Goal: Use online tool/utility: Utilize a website feature to perform a specific function

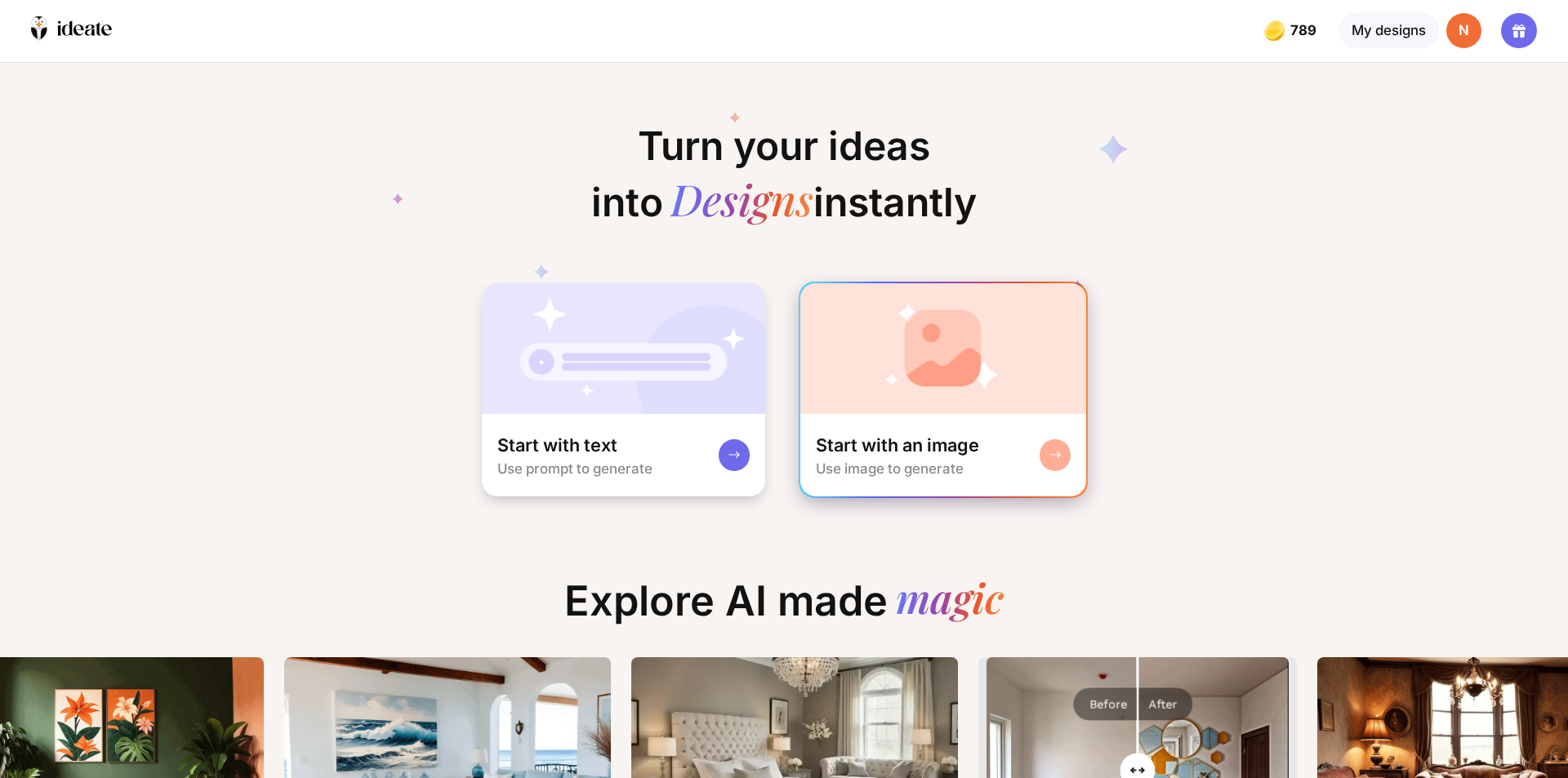
click at [942, 354] on img at bounding box center [944, 348] width 286 height 130
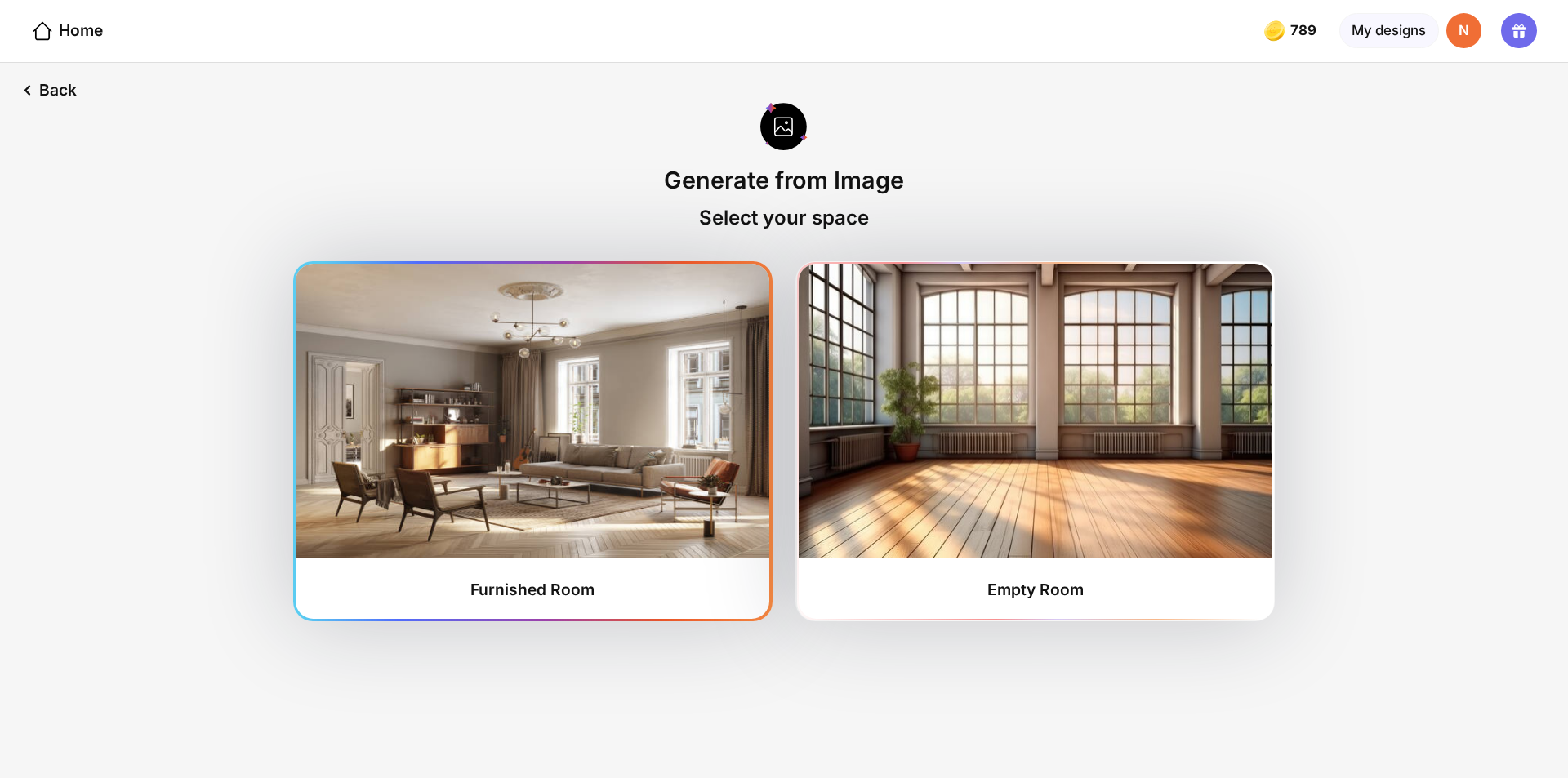
click at [572, 453] on img at bounding box center [533, 411] width 473 height 295
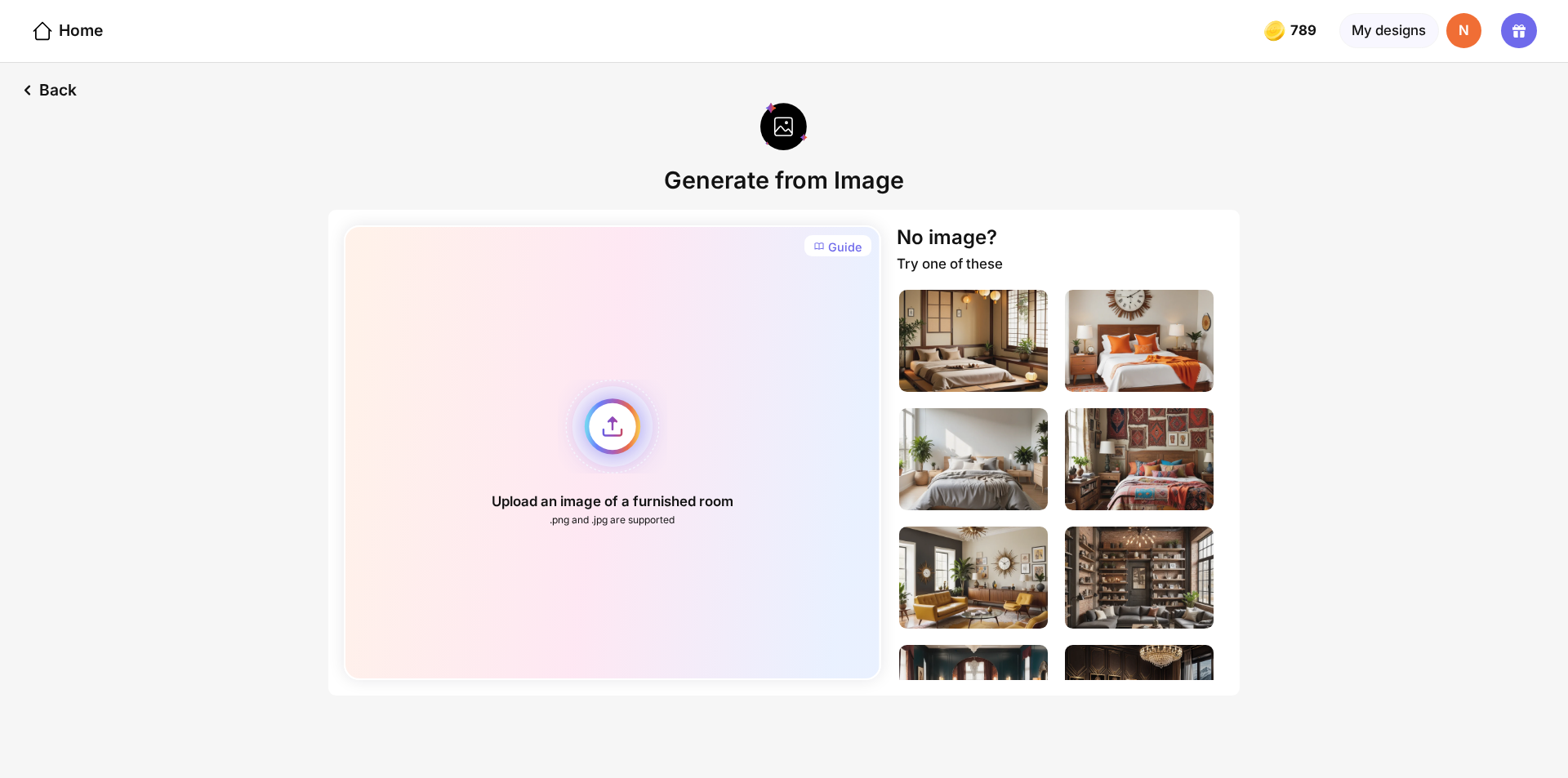
click at [603, 432] on div "Upload an image of a furnished room .png and .jpg are supported" at bounding box center [612, 453] width 536 height 455
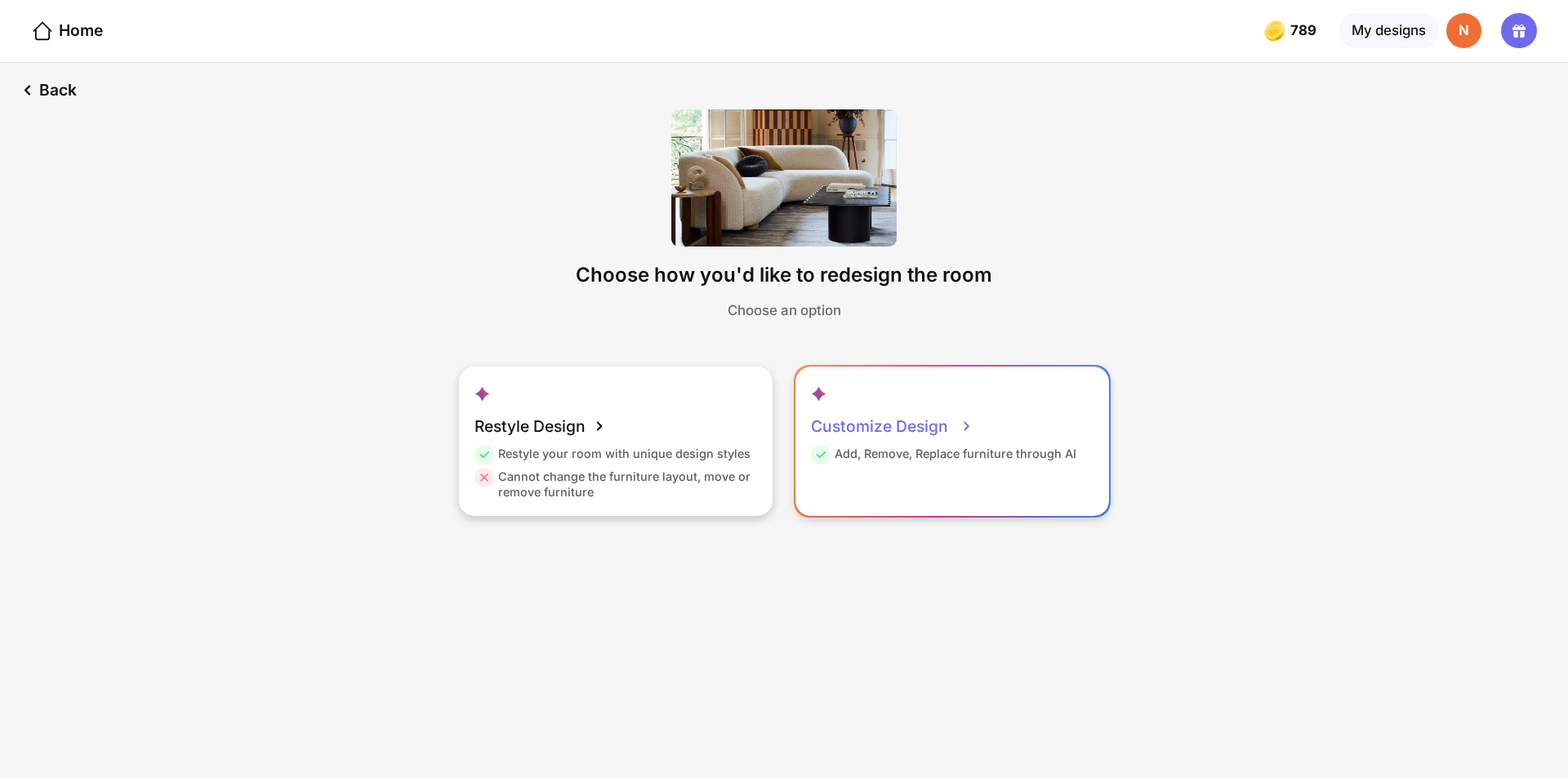
click at [876, 430] on div "Customize Design" at bounding box center [891, 426] width 162 height 39
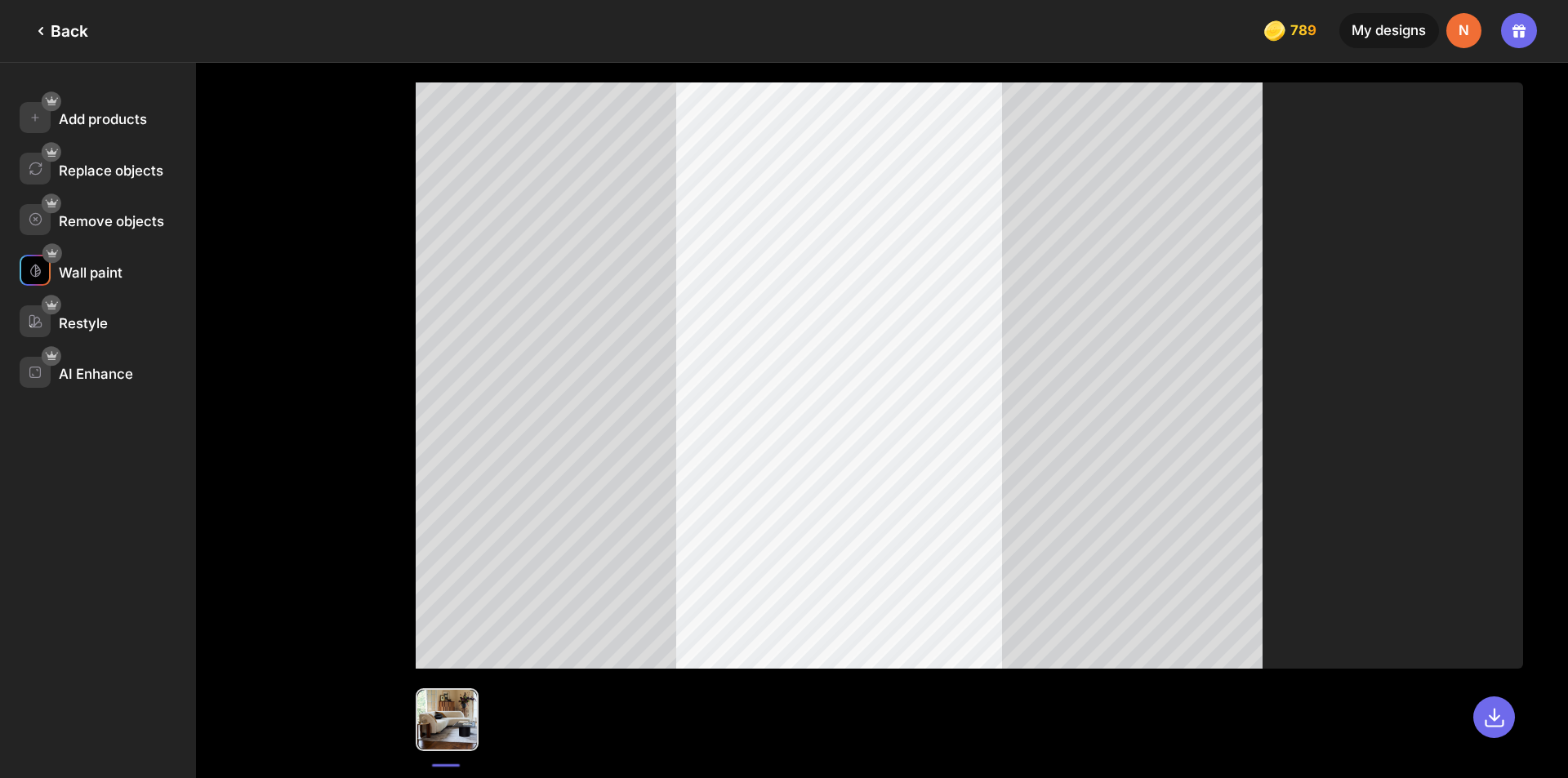
click at [86, 269] on div "Wall paint" at bounding box center [91, 272] width 63 height 16
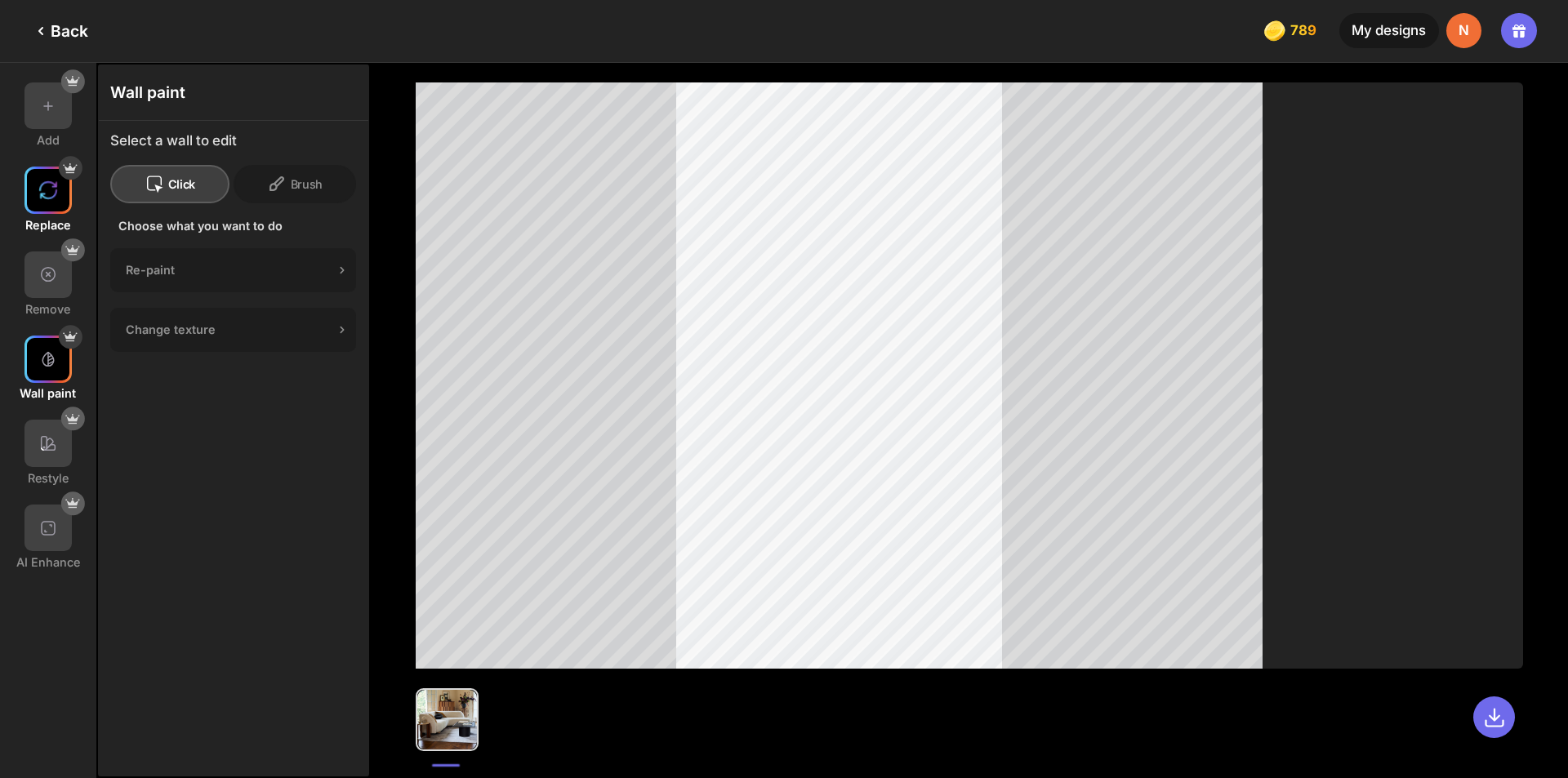
click at [39, 202] on div at bounding box center [48, 190] width 47 height 47
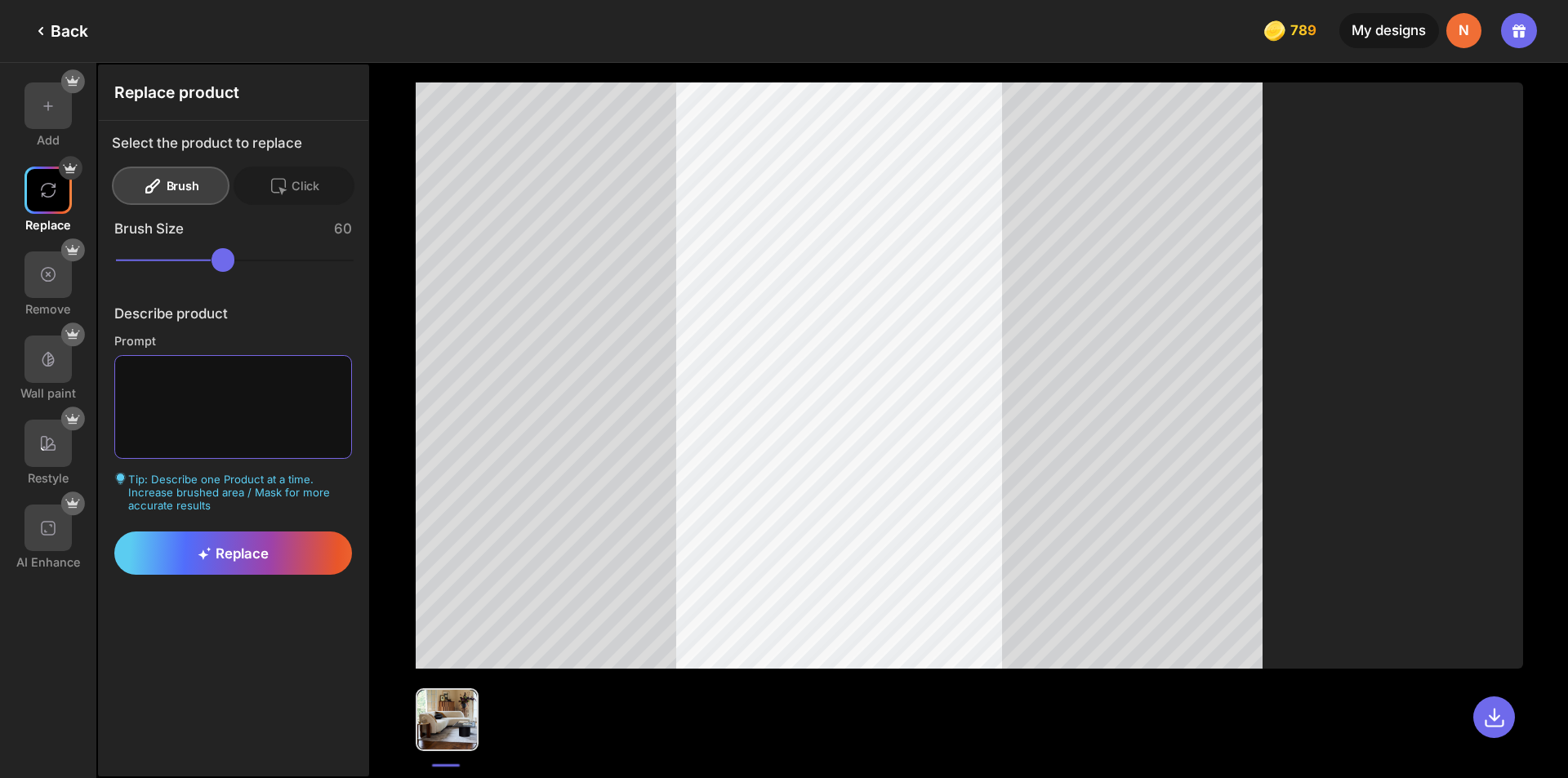
click at [127, 379] on textarea at bounding box center [233, 407] width 238 height 104
click at [175, 383] on textarea "**********" at bounding box center [233, 407] width 238 height 104
type textarea "**********"
click at [224, 562] on div "Replace" at bounding box center [233, 553] width 238 height 44
drag, startPoint x: 249, startPoint y: 263, endPoint x: 184, endPoint y: 263, distance: 65.0
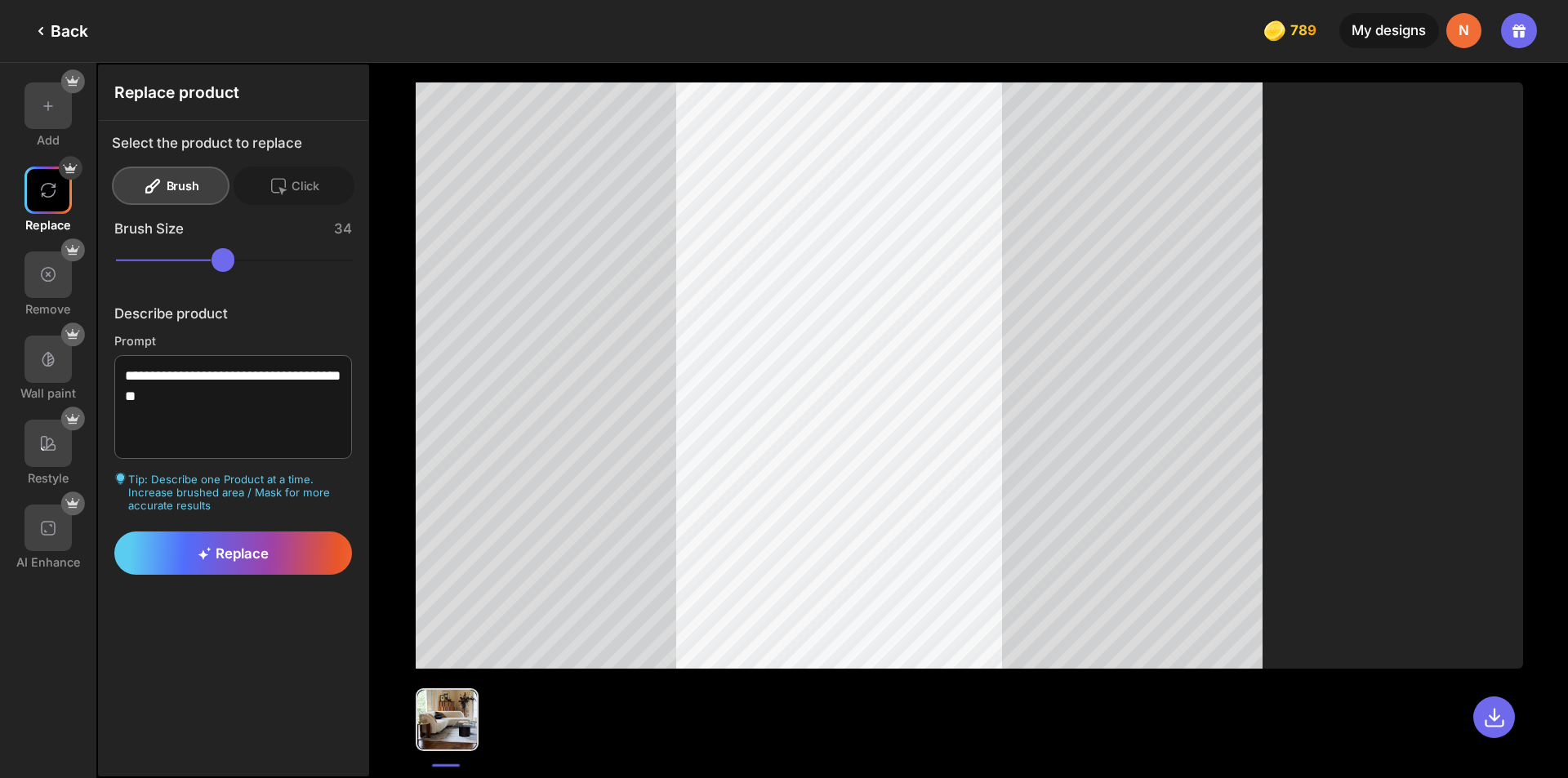
click at [184, 263] on input "range" at bounding box center [235, 260] width 238 height 24
drag, startPoint x: 194, startPoint y: 260, endPoint x: 139, endPoint y: 267, distance: 55.4
click at [139, 267] on input "range" at bounding box center [235, 260] width 238 height 24
drag, startPoint x: 140, startPoint y: 263, endPoint x: 123, endPoint y: 265, distance: 17.1
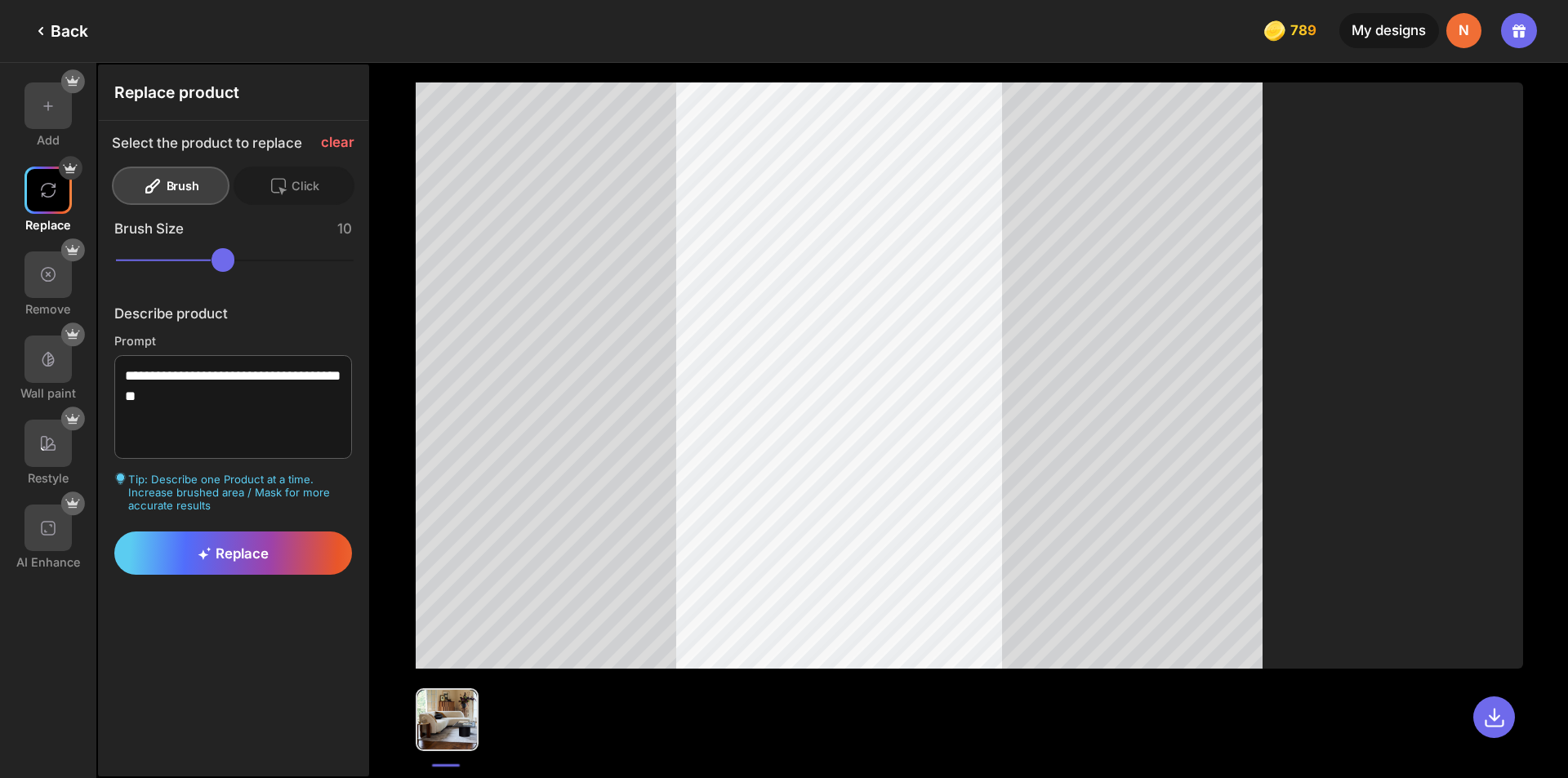
type input "**"
click at [123, 265] on input "range" at bounding box center [235, 260] width 238 height 24
click at [275, 552] on div "Replace" at bounding box center [233, 553] width 238 height 44
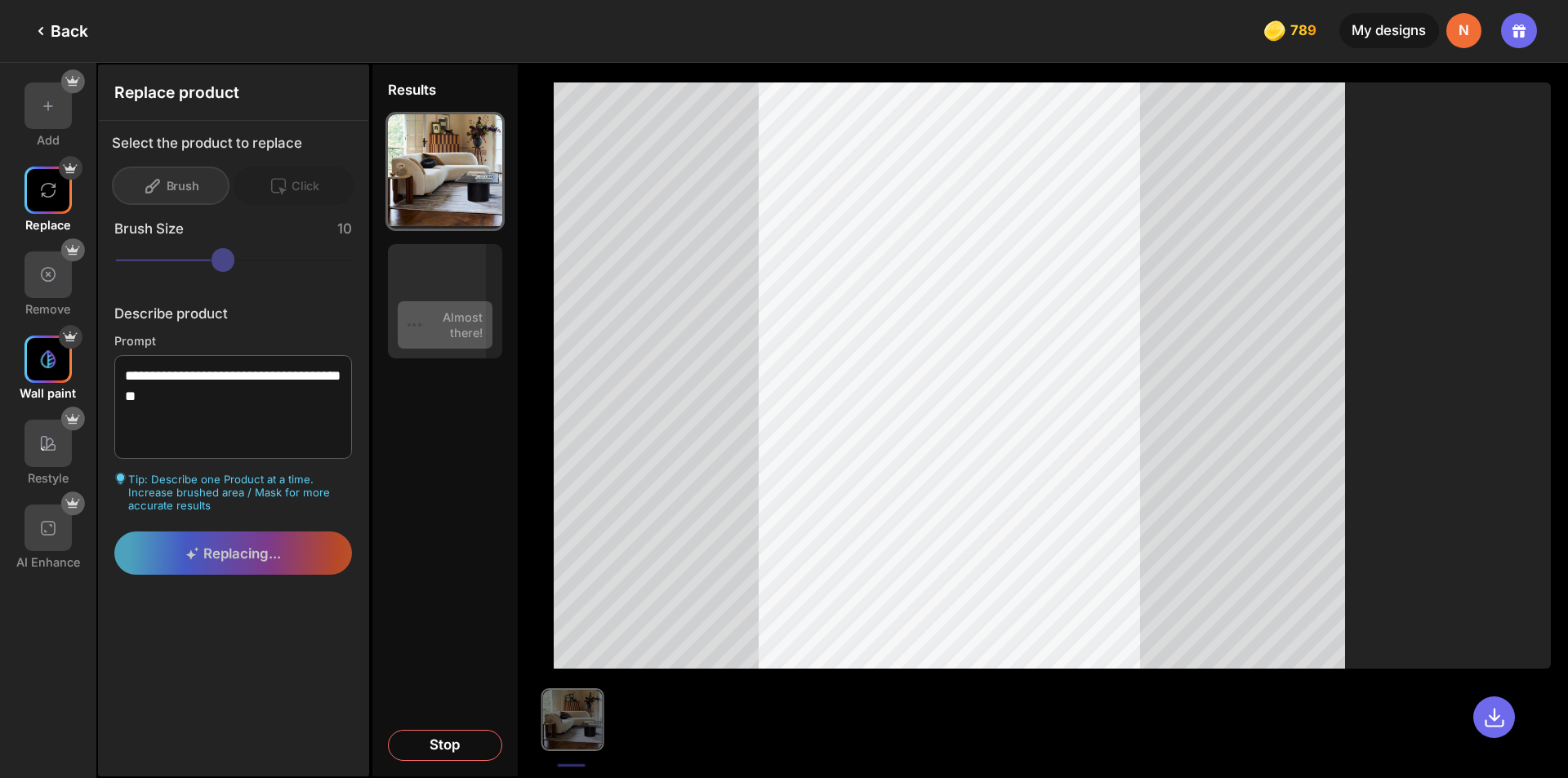
click at [45, 377] on div at bounding box center [48, 359] width 47 height 47
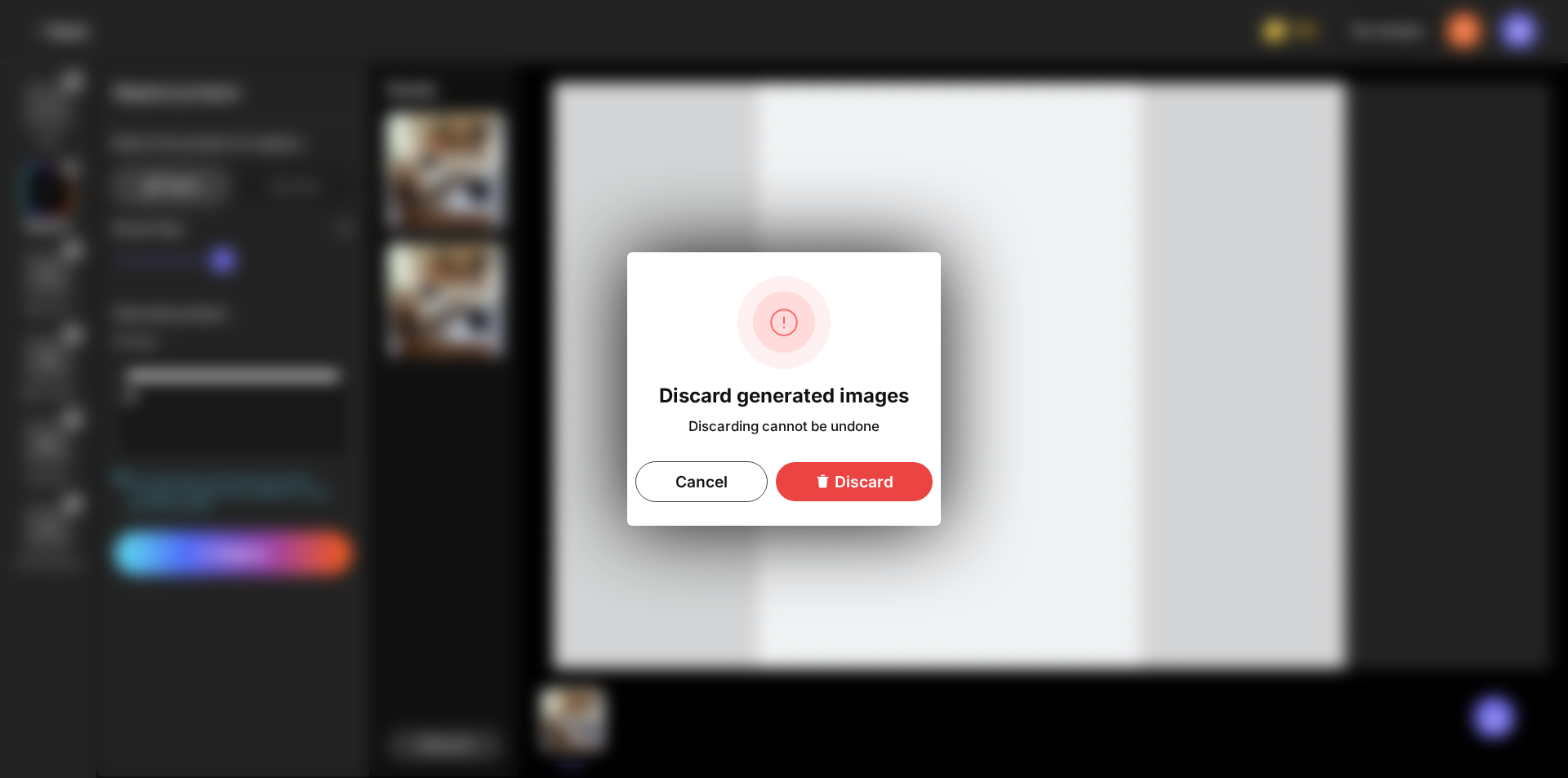
click at [865, 486] on div "Discard" at bounding box center [853, 482] width 157 height 39
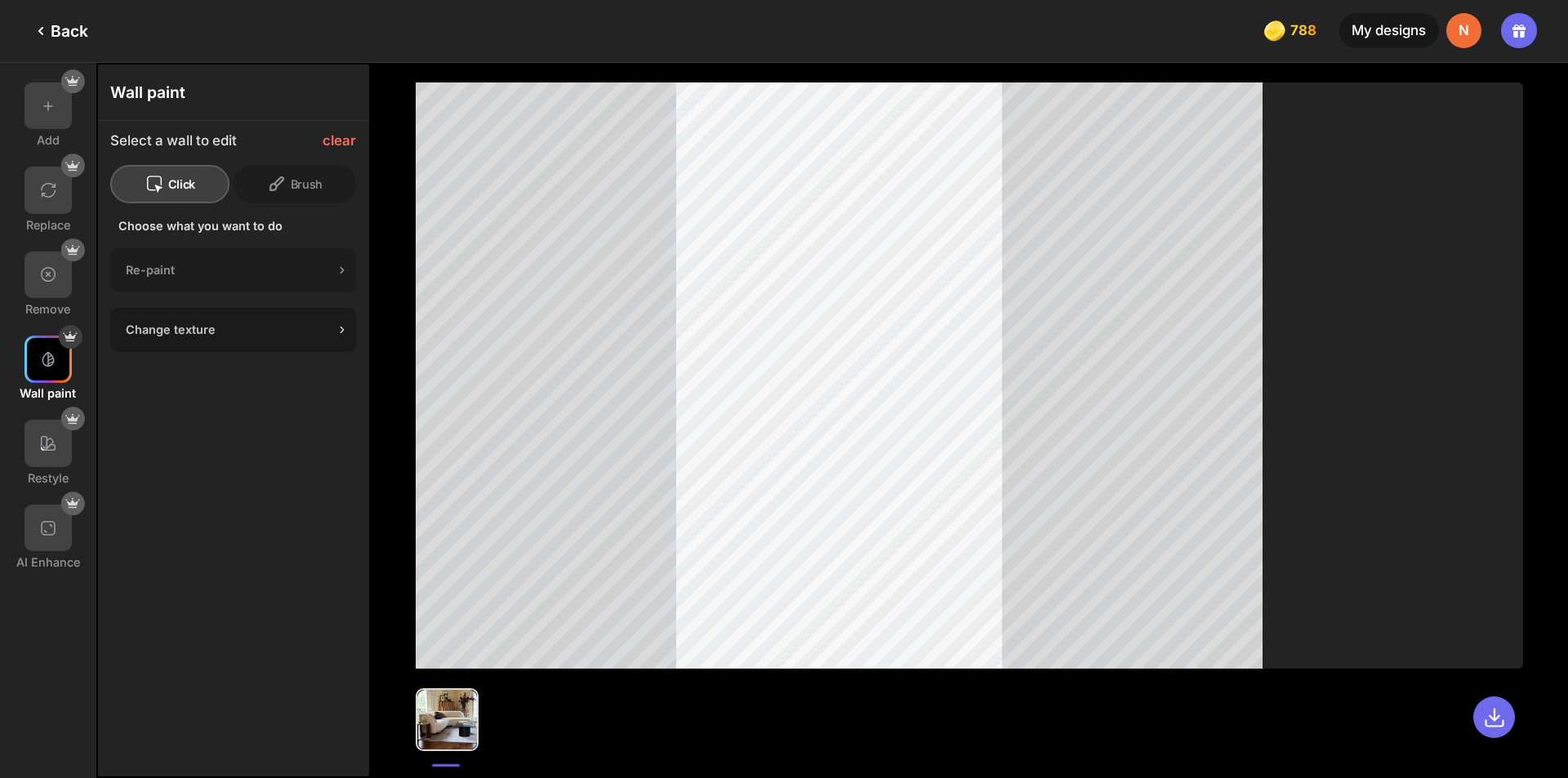
click at [244, 330] on div "Change texture" at bounding box center [230, 329] width 208 height 14
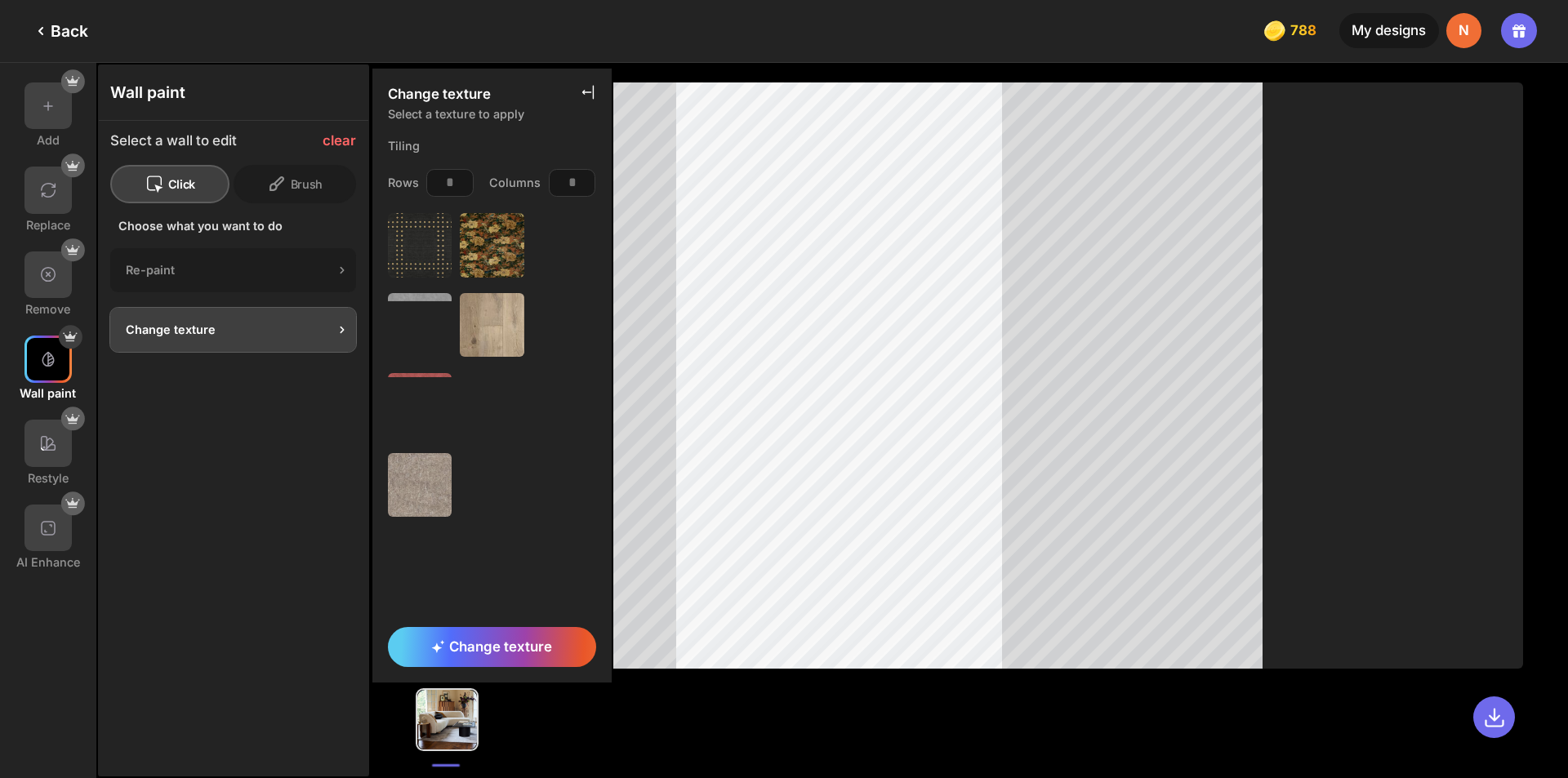
scroll to position [1061, 0]
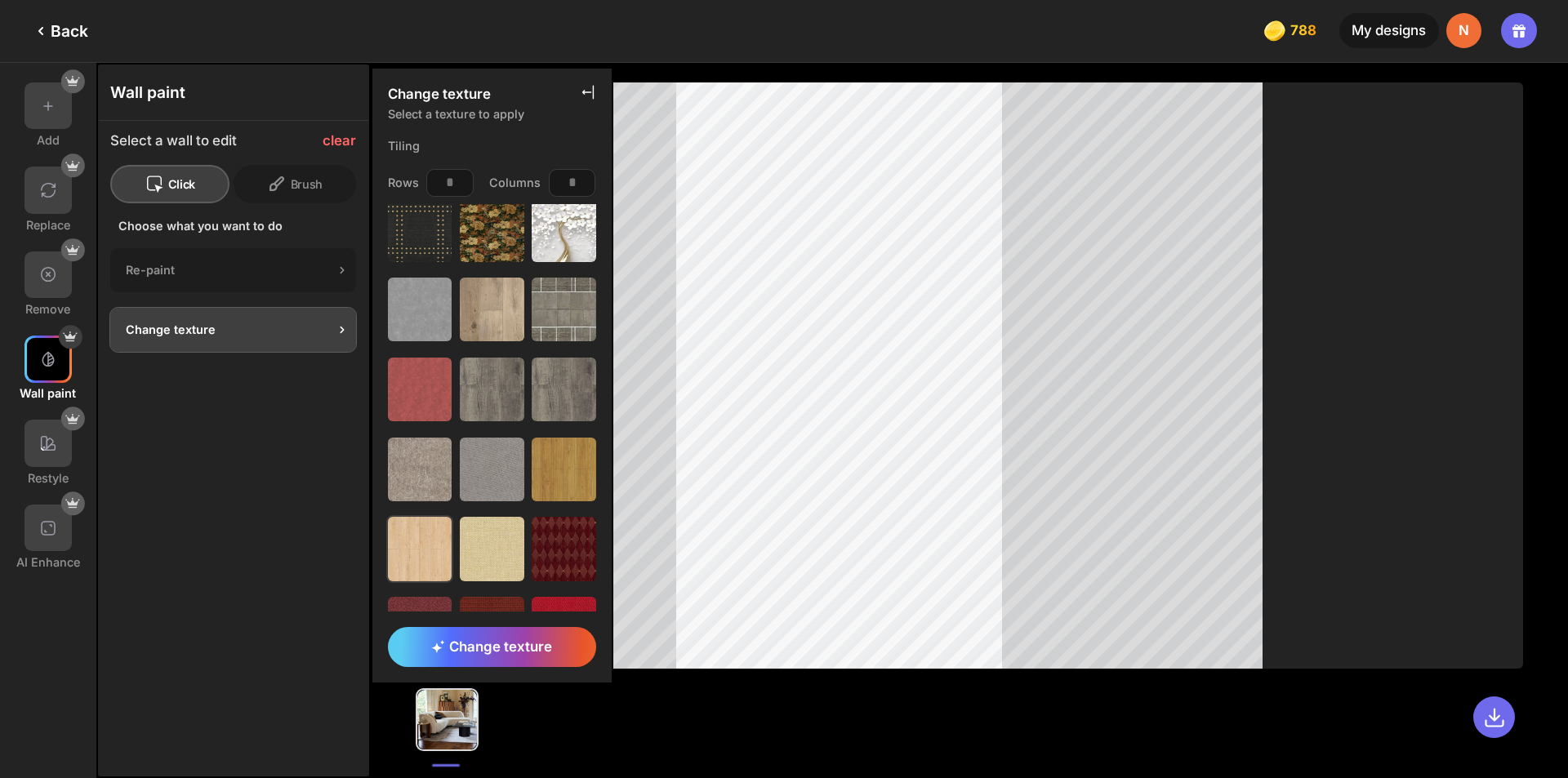
click at [419, 534] on img at bounding box center [419, 549] width 64 height 64
click at [536, 649] on span "Change texture" at bounding box center [492, 646] width 121 height 16
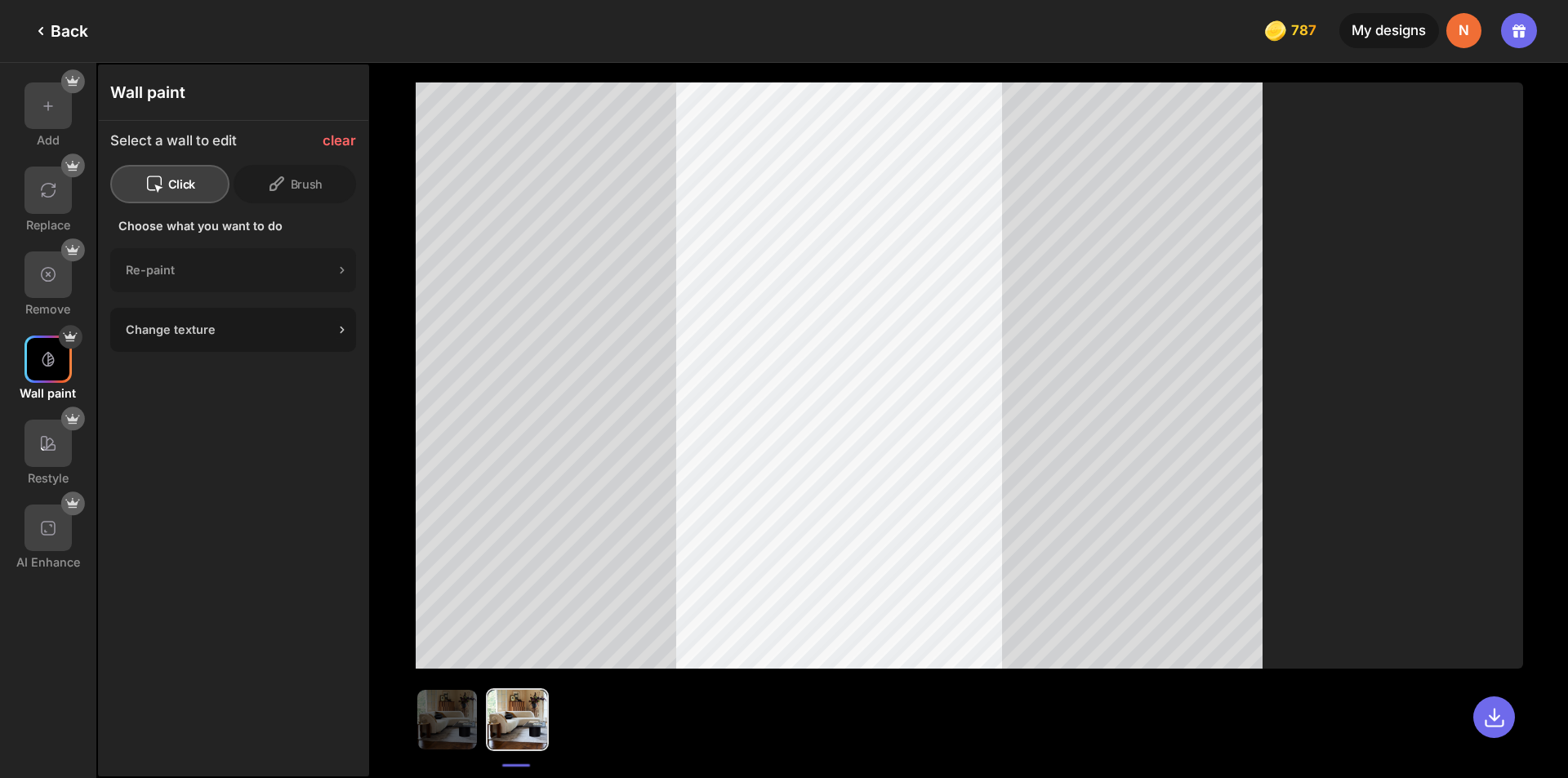
click at [302, 341] on div "Change texture" at bounding box center [233, 329] width 246 height 44
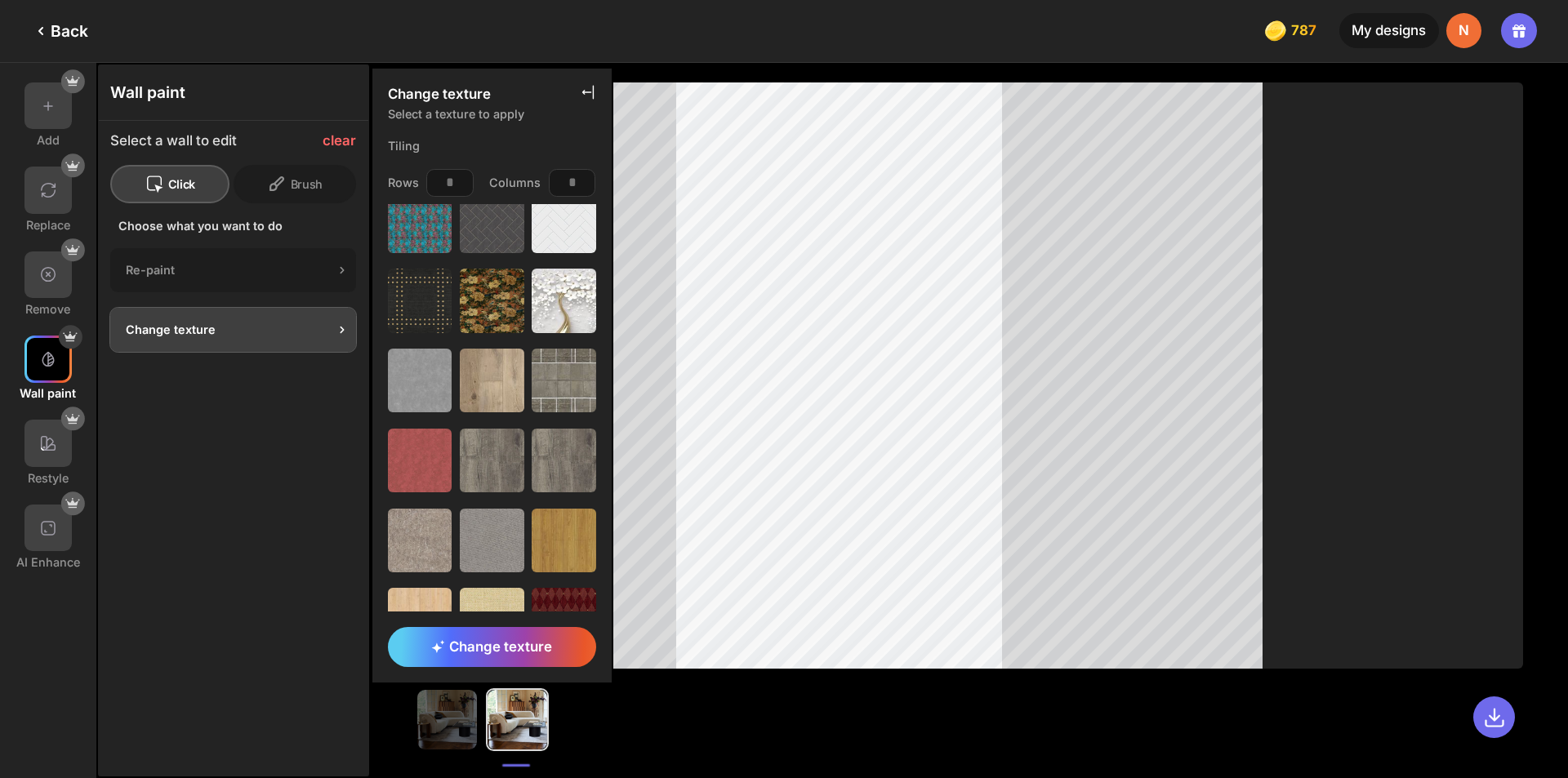
scroll to position [962, 0]
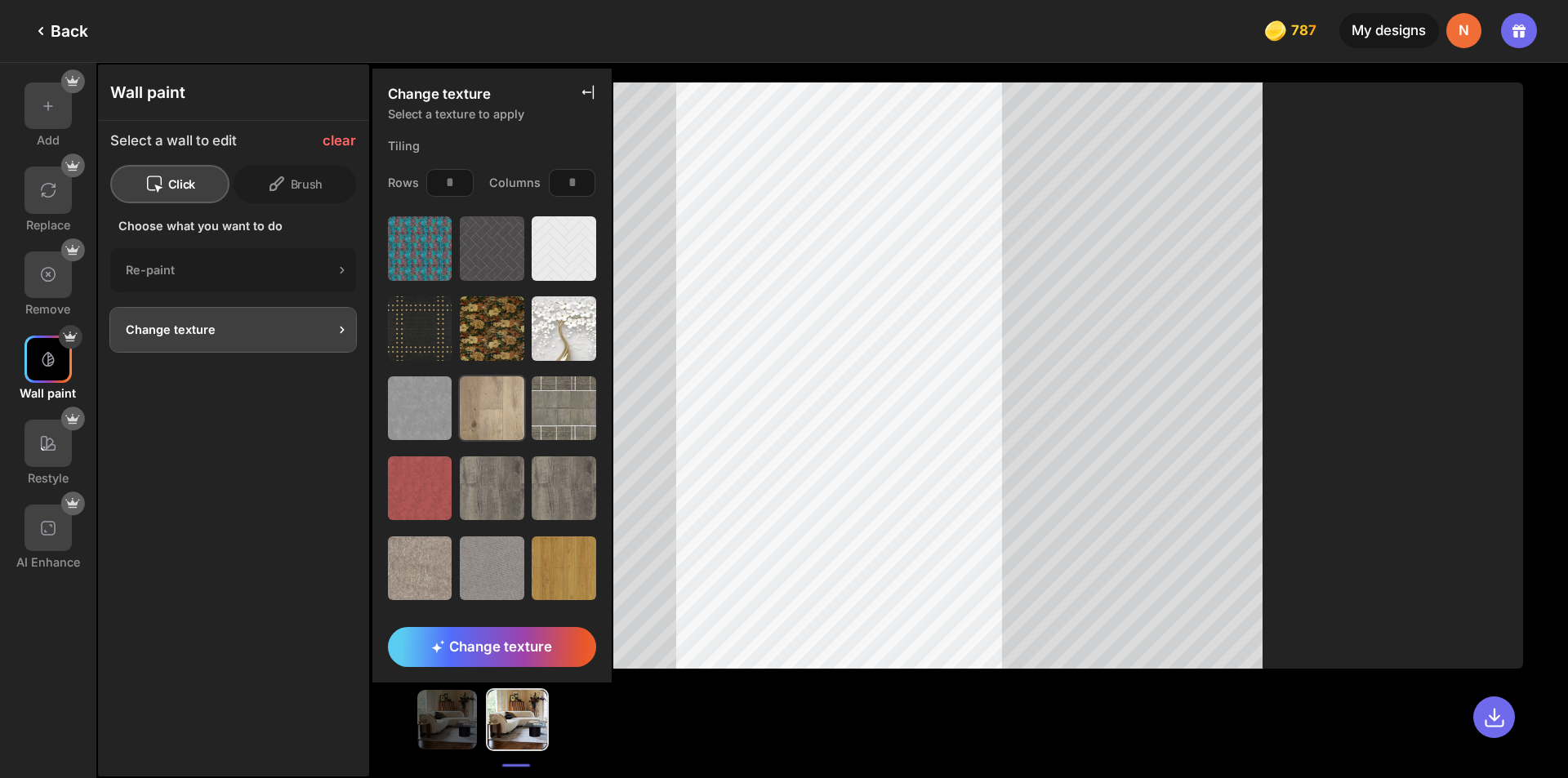
click at [490, 399] on img at bounding box center [492, 408] width 64 height 64
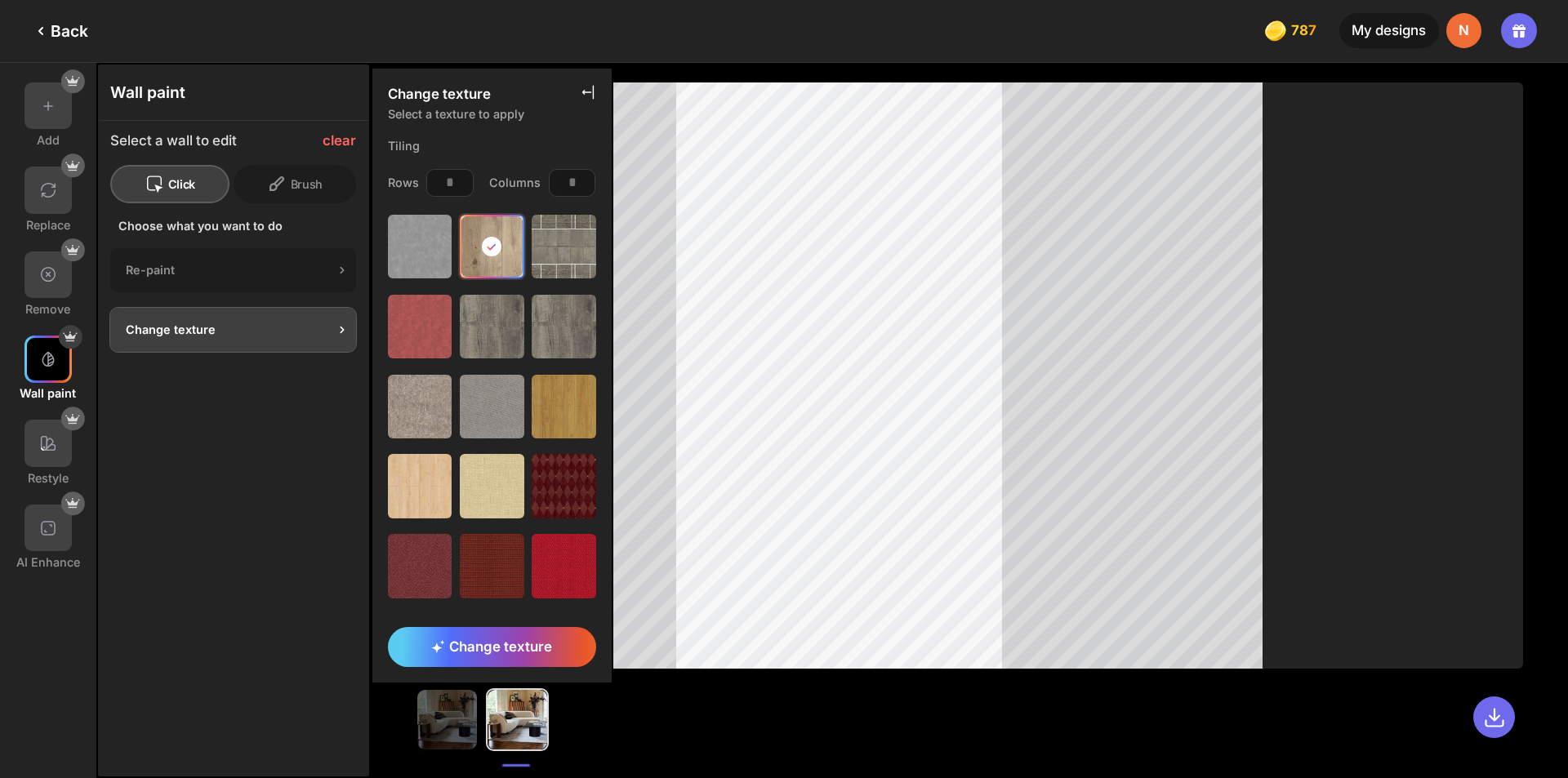
scroll to position [1126, 0]
click at [473, 653] on span "Change texture" at bounding box center [492, 646] width 121 height 16
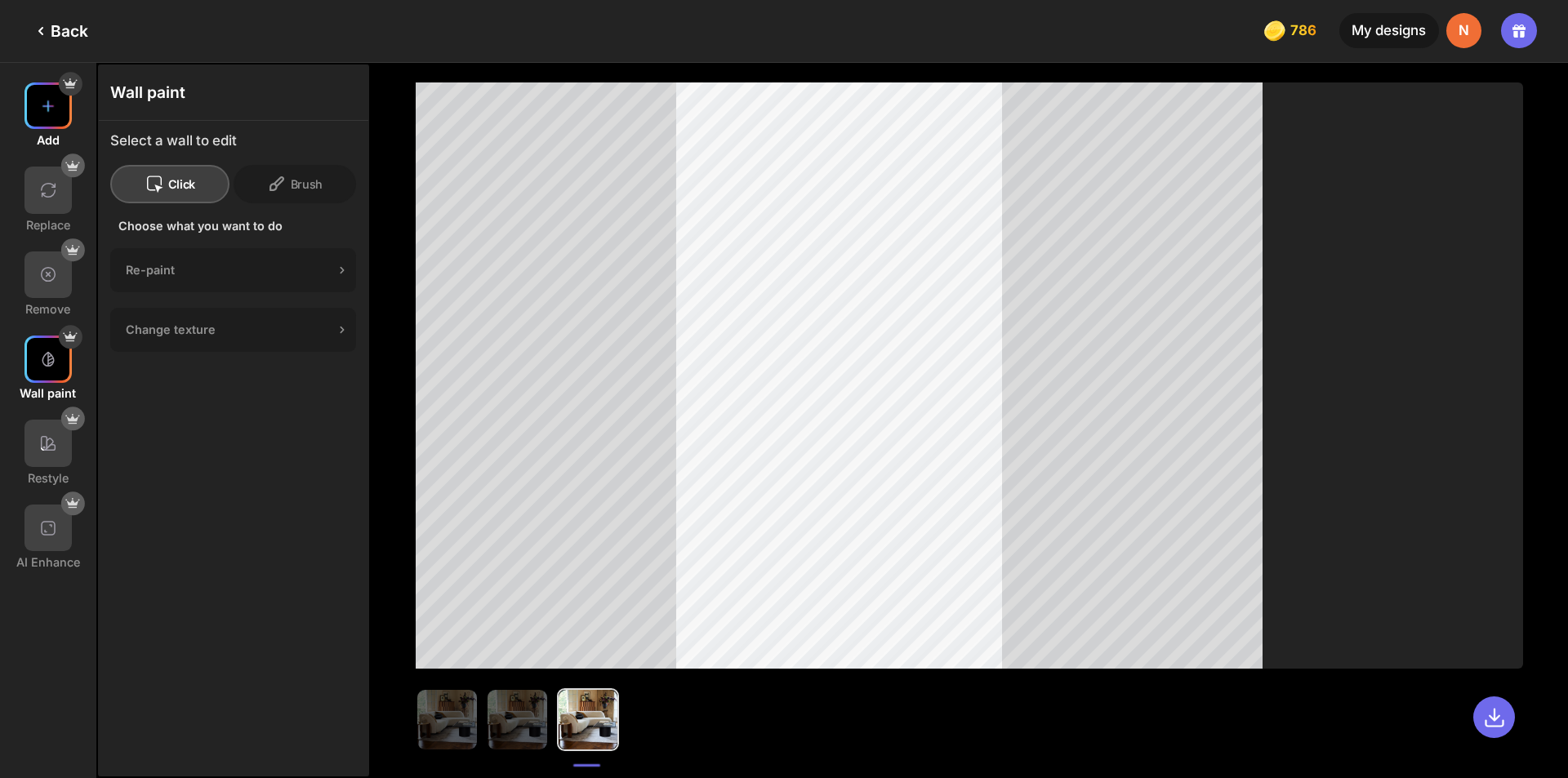
click at [36, 98] on div at bounding box center [48, 106] width 47 height 47
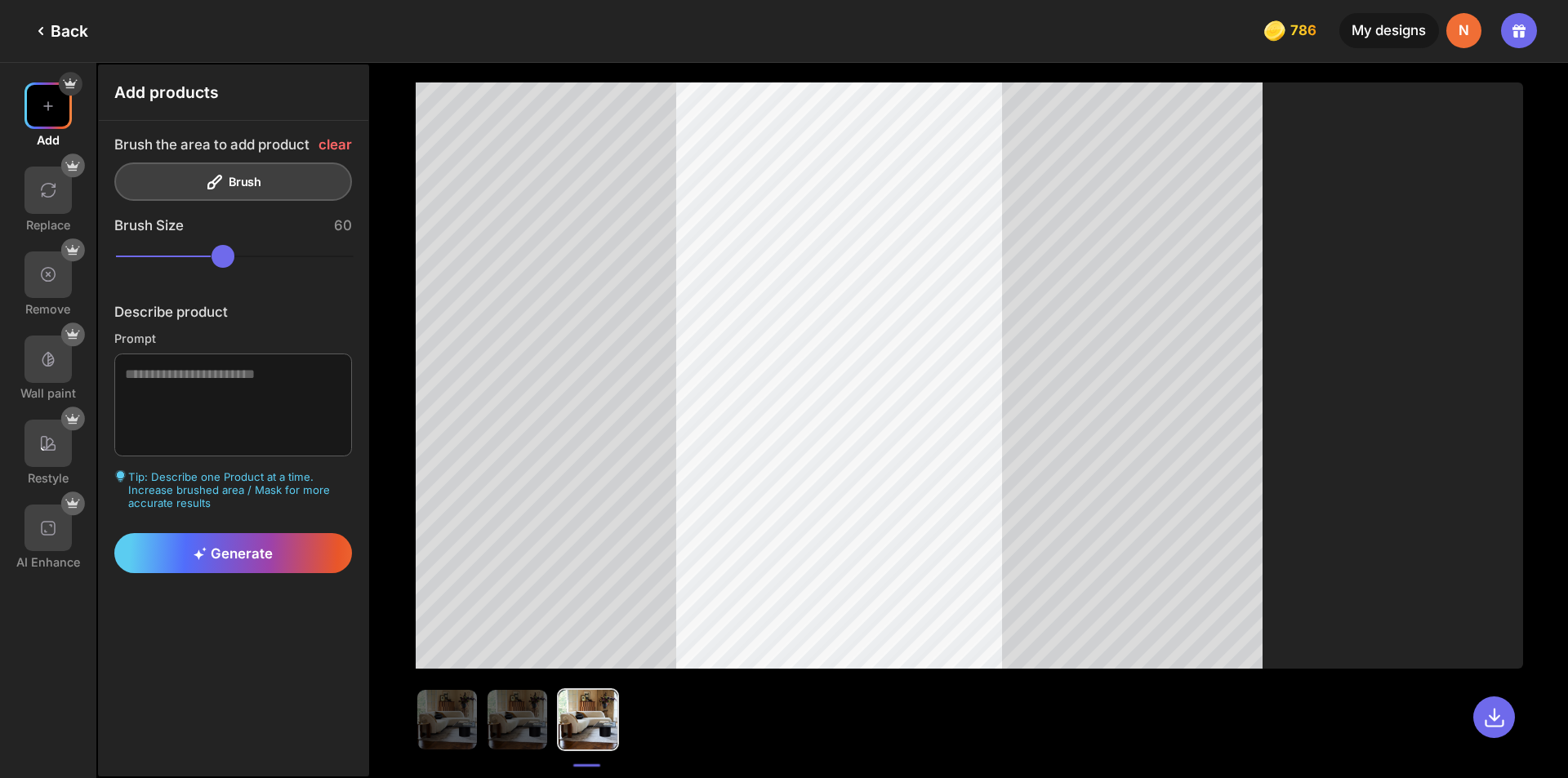
click at [55, 32] on div "Back" at bounding box center [59, 31] width 57 height 20
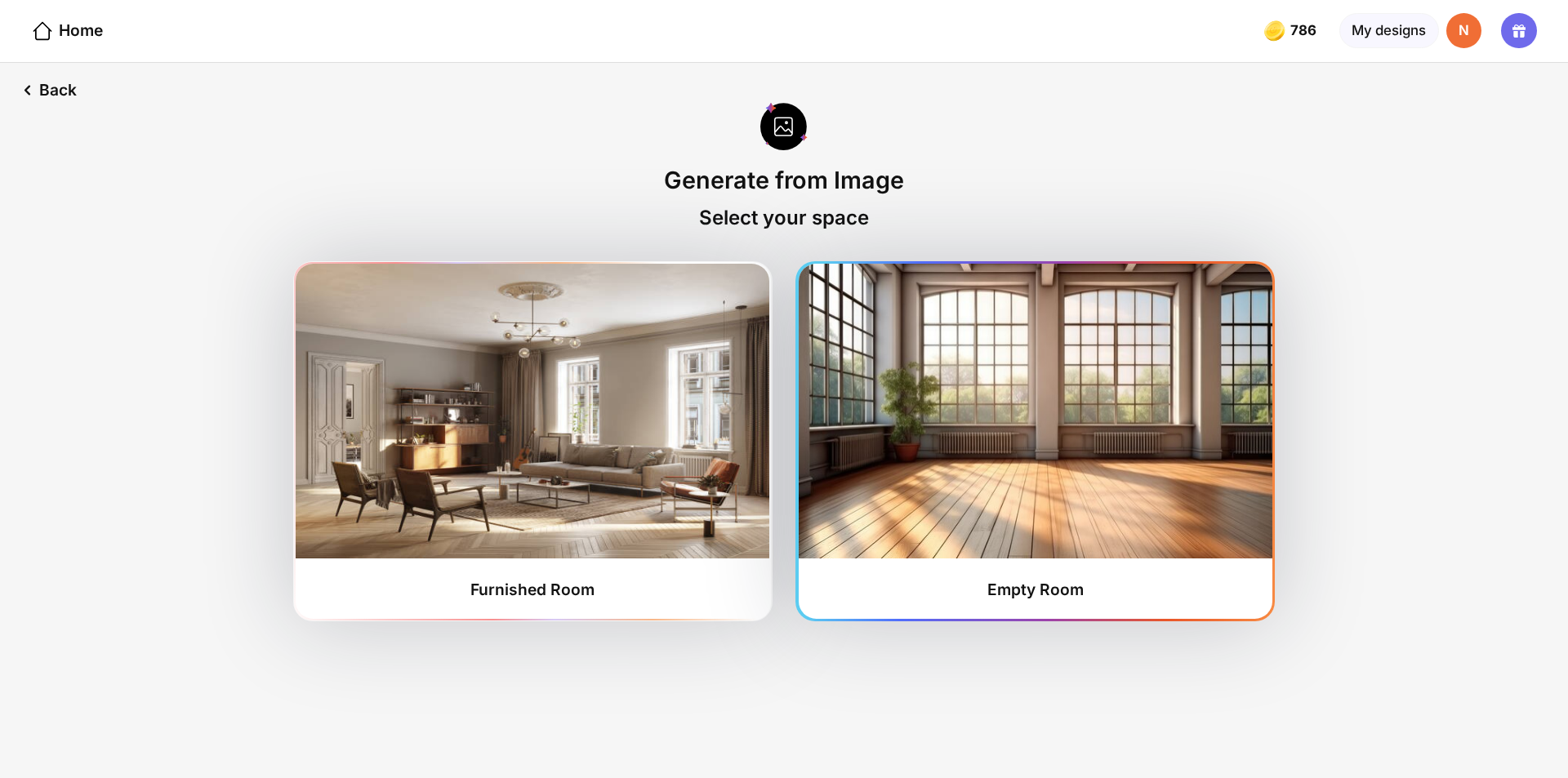
click at [914, 385] on img at bounding box center [1035, 411] width 473 height 295
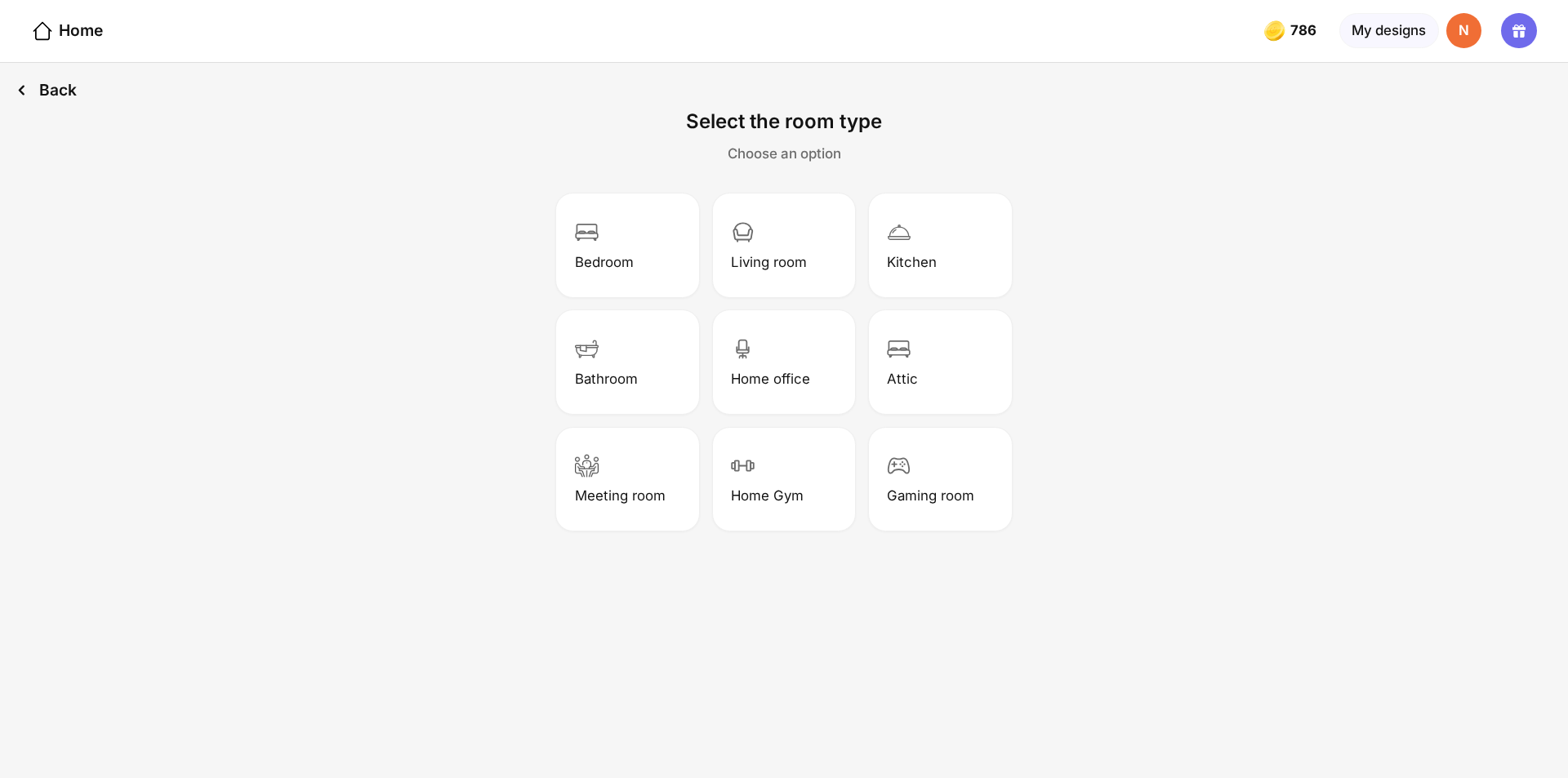
click at [38, 96] on div "Back" at bounding box center [46, 90] width 93 height 55
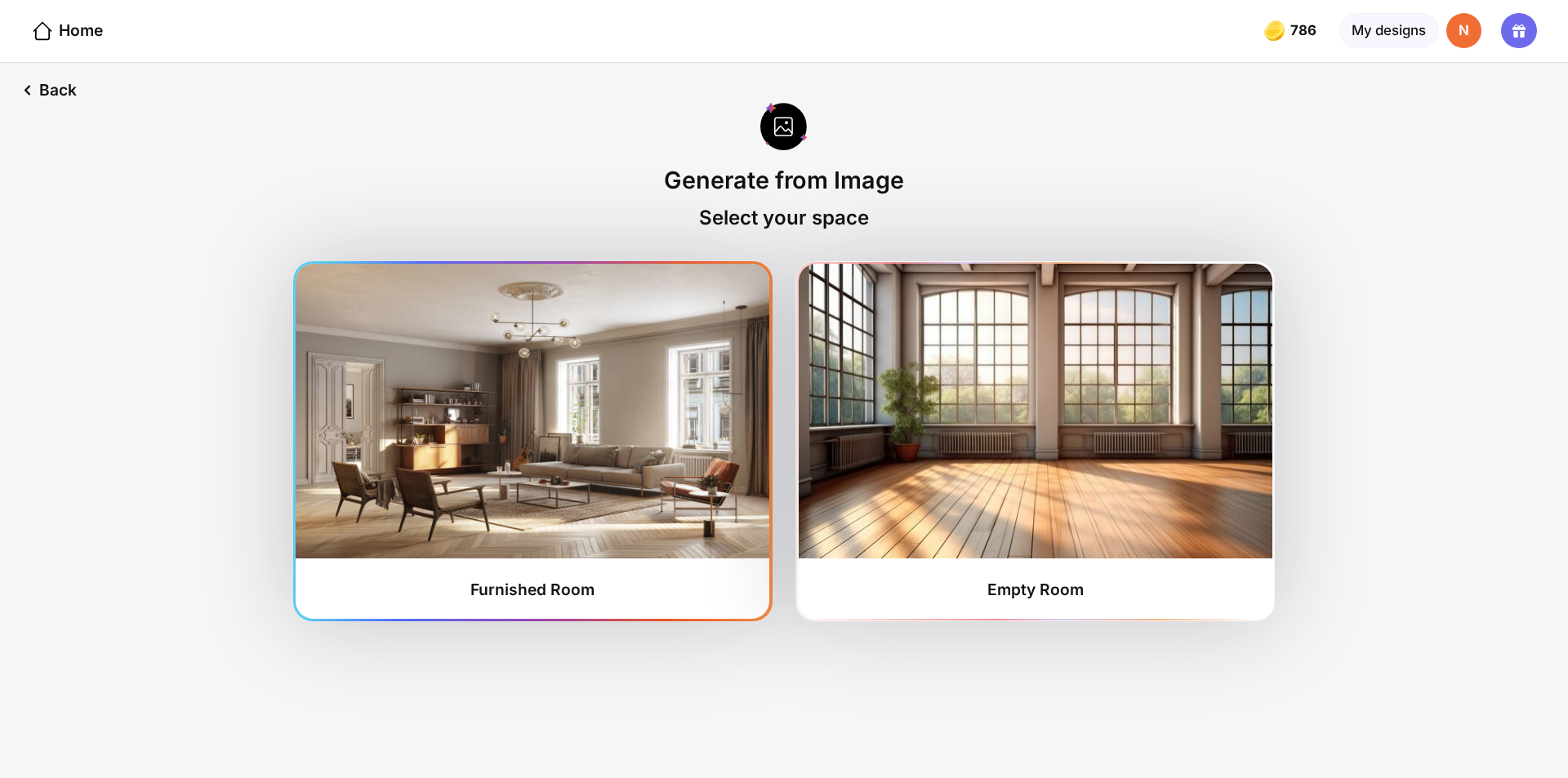
click at [590, 438] on img at bounding box center [533, 411] width 473 height 295
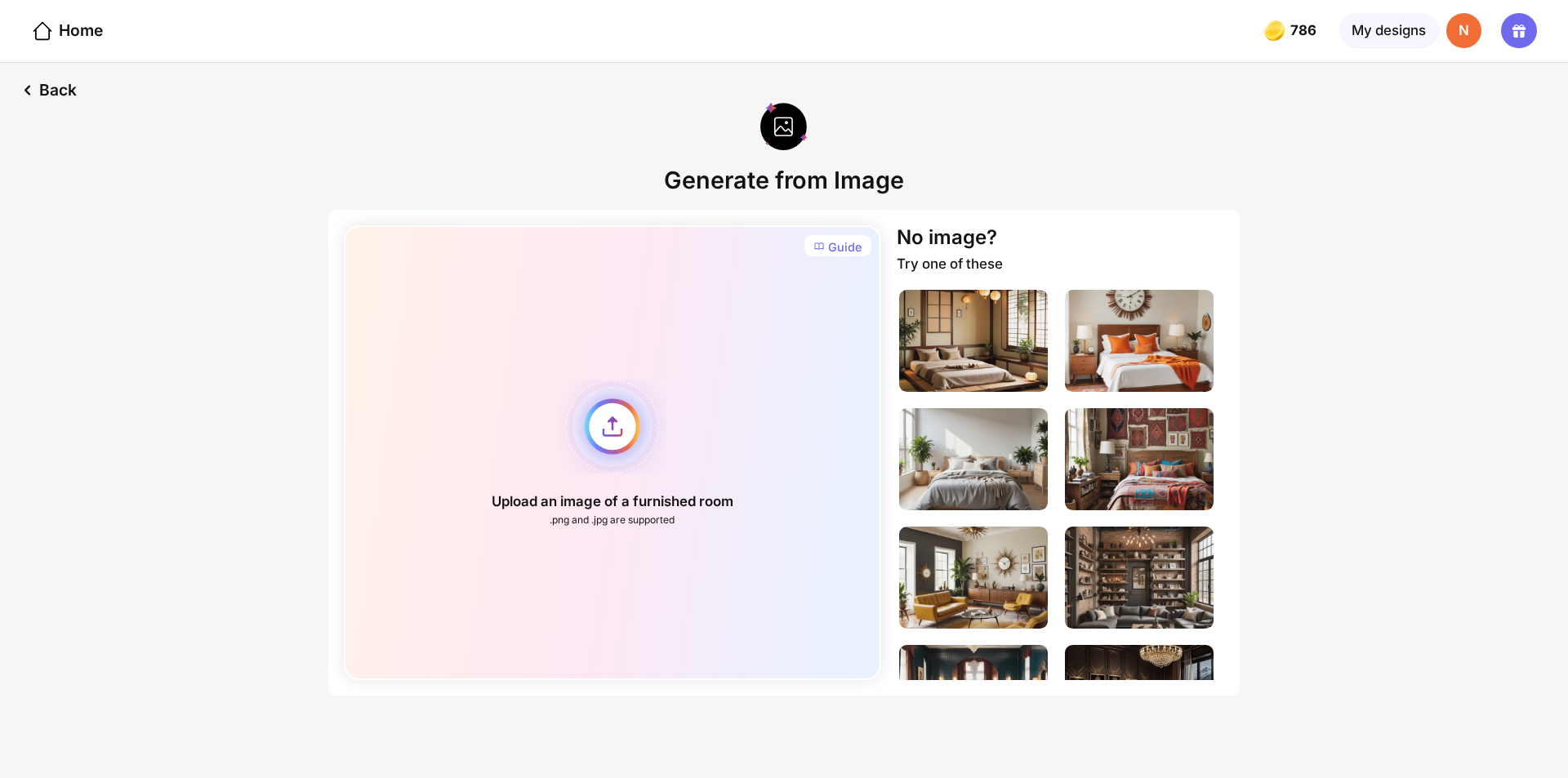
click at [613, 439] on div "Upload an image of a furnished room .png and .jpg are supported" at bounding box center [612, 453] width 536 height 455
